Goal: Task Accomplishment & Management: Complete application form

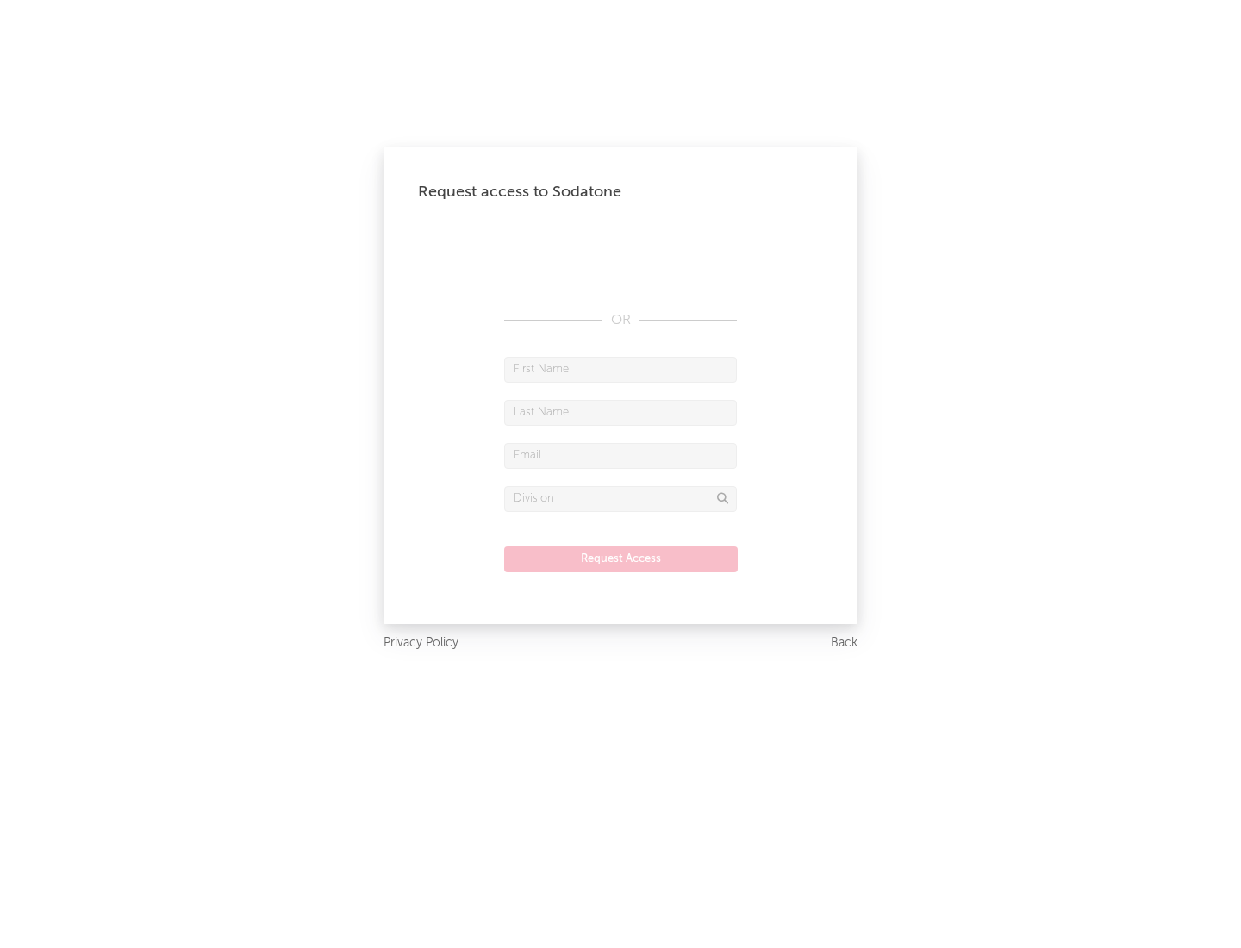
click at [620, 369] on input "text" at bounding box center [620, 370] width 233 height 26
type input "[PERSON_NAME]"
click at [620, 412] on input "text" at bounding box center [620, 413] width 233 height 26
type input "[PERSON_NAME]"
click at [620, 455] on input "text" at bounding box center [620, 456] width 233 height 26
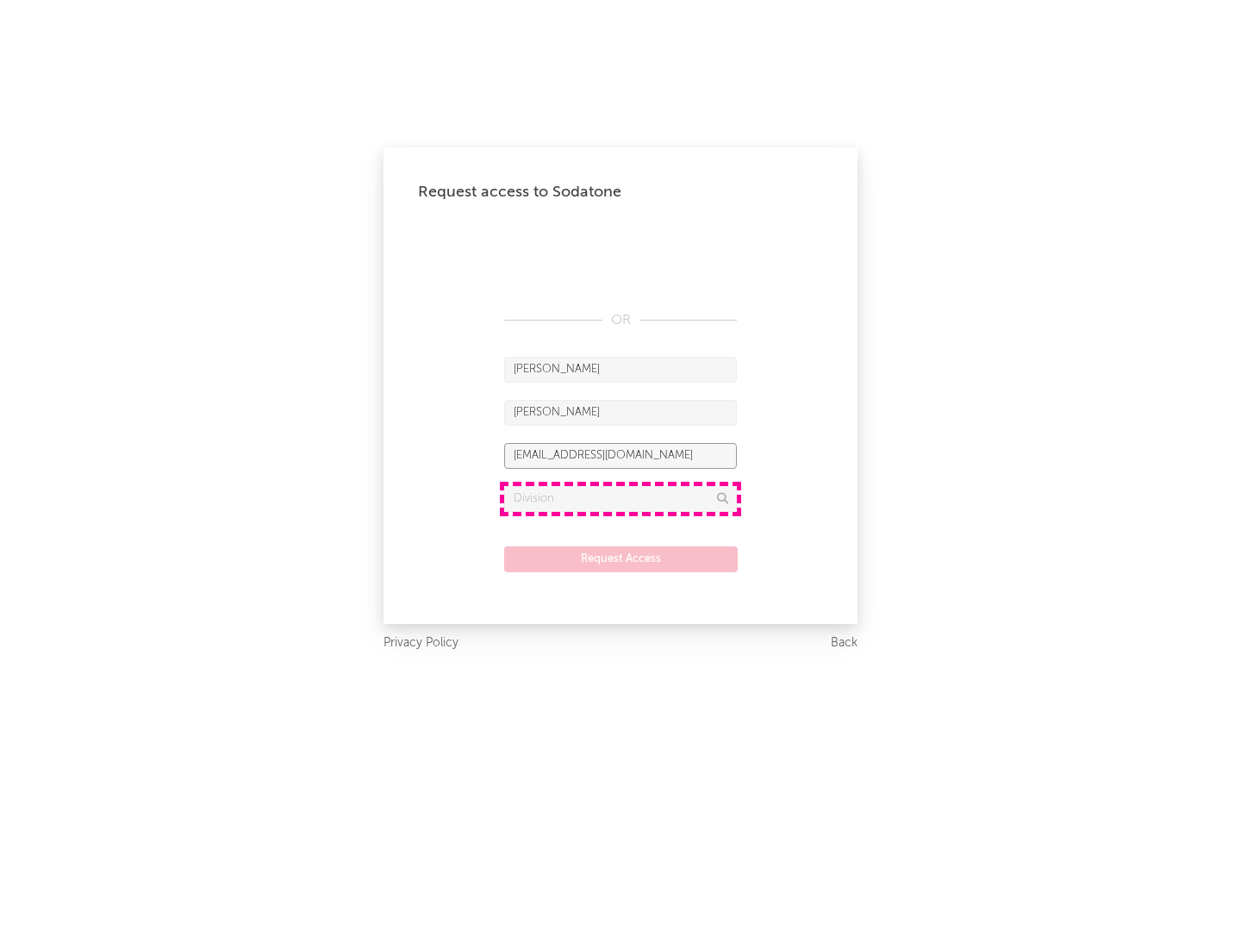
type input "[EMAIL_ADDRESS][DOMAIN_NAME]"
click at [620, 498] on input "text" at bounding box center [620, 499] width 233 height 26
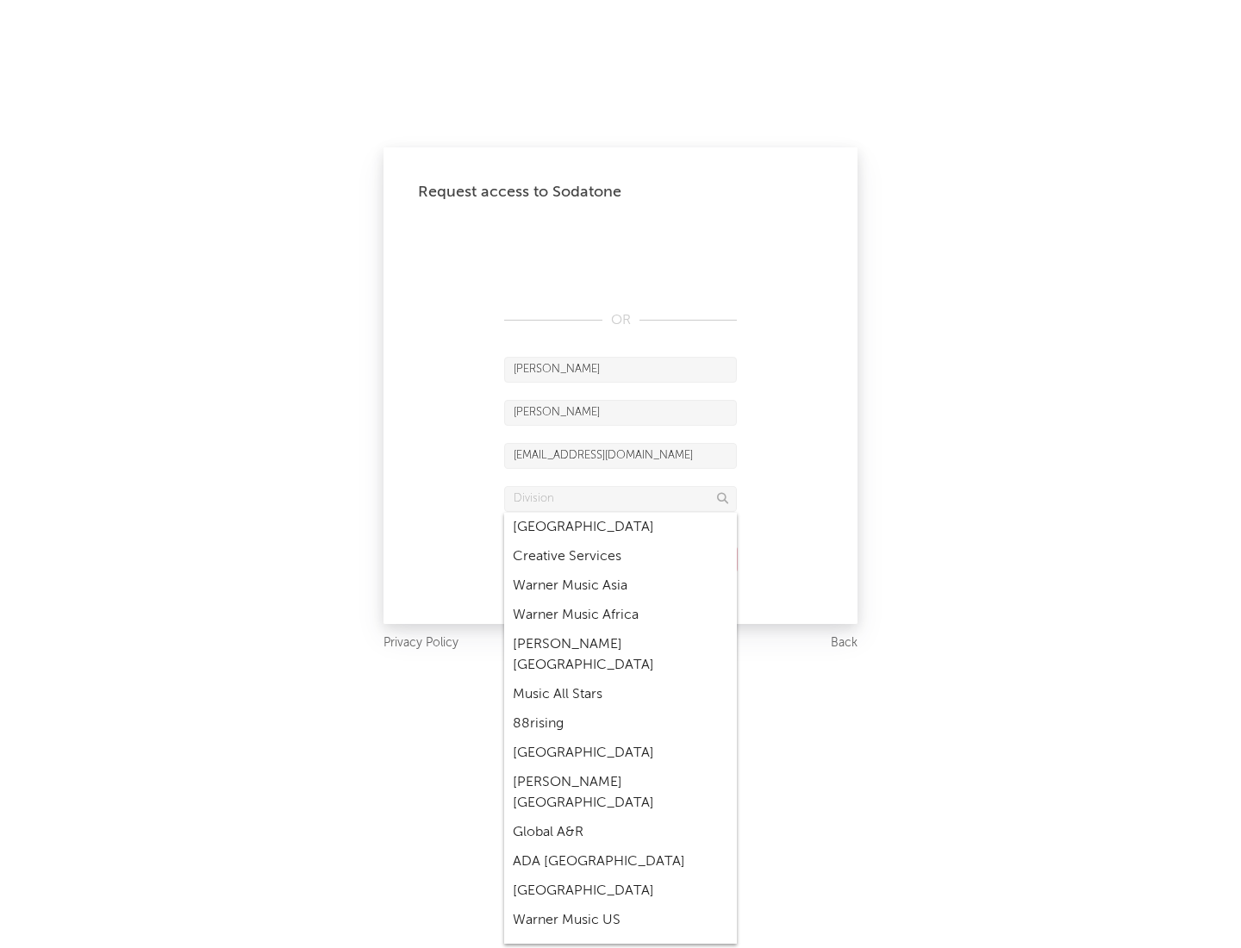
click at [615, 680] on div "Music All Stars" at bounding box center [620, 694] width 233 height 29
type input "Music All Stars"
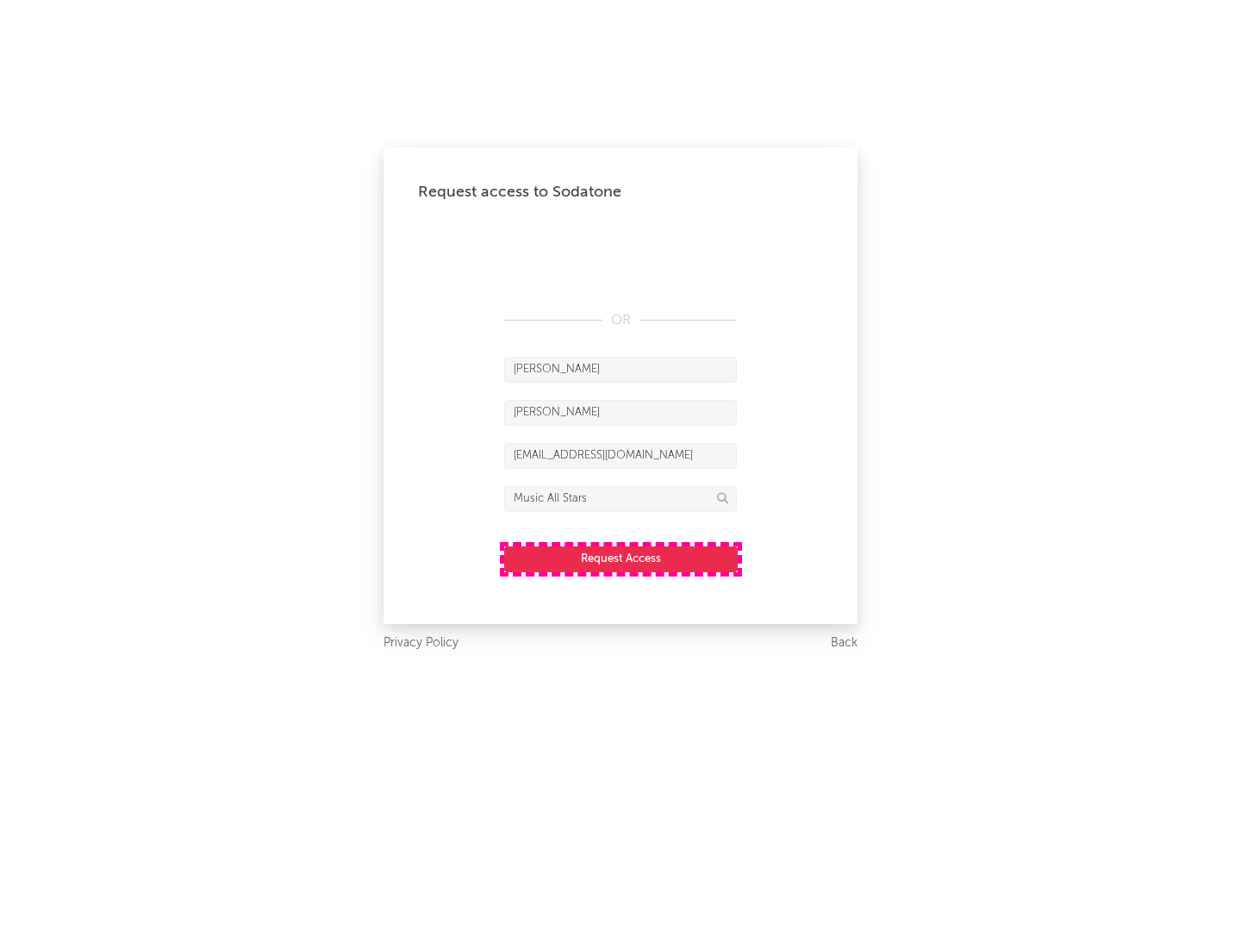
click at [620, 558] on button "Request Access" at bounding box center [620, 559] width 233 height 26
